Goal: Task Accomplishment & Management: Use online tool/utility

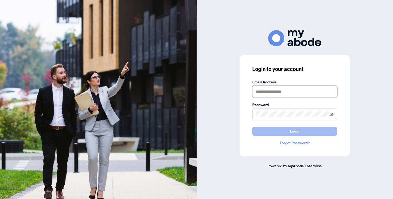
type input "**********"
click at [295, 135] on span "Login" at bounding box center [295, 131] width 10 height 8
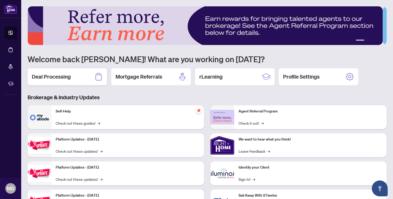
click at [49, 77] on h2 "Deal Processing" at bounding box center [51, 76] width 39 height 7
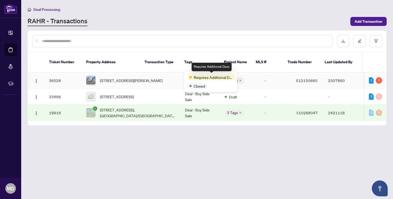
click at [200, 78] on span "Requires Additional Docs" at bounding box center [214, 78] width 40 height 6
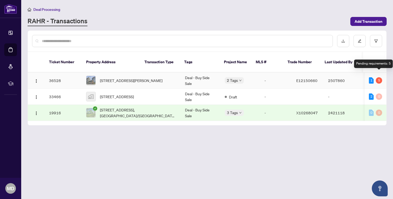
click at [378, 77] on div "5" at bounding box center [379, 80] width 6 height 6
click at [370, 77] on div "1" at bounding box center [371, 80] width 5 height 6
click at [35, 79] on img "button" at bounding box center [36, 81] width 4 height 4
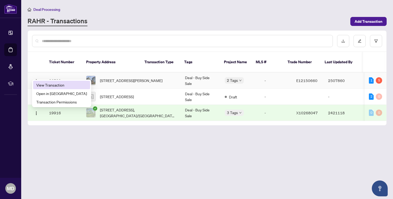
click at [50, 87] on span "View Transaction" at bounding box center [61, 85] width 51 height 6
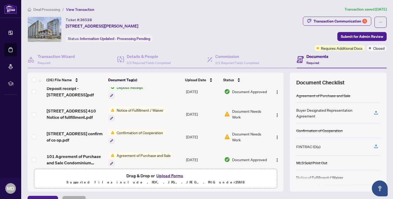
scroll to position [508, 0]
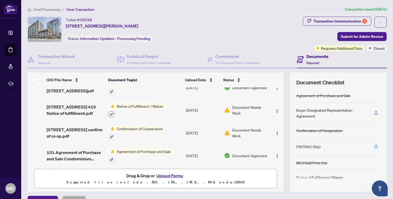
click at [112, 112] on button "button" at bounding box center [112, 115] width 6 height 6
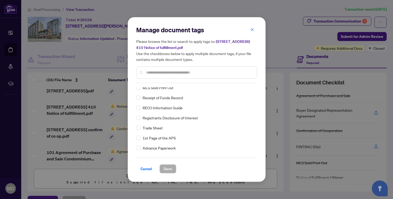
scroll to position [106, 0]
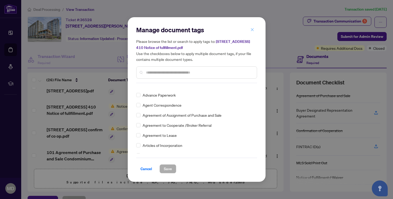
click at [254, 30] on icon "close" at bounding box center [253, 30] width 4 height 4
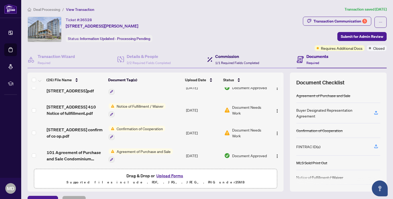
click at [238, 60] on div "Commission 1/1 Required Fields Completed" at bounding box center [237, 59] width 44 height 12
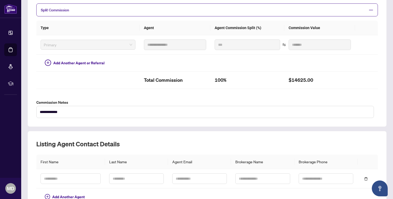
scroll to position [63, 0]
